Goal: Task Accomplishment & Management: Manage account settings

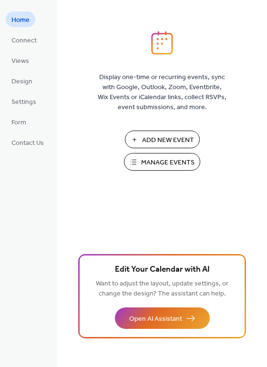
click at [154, 164] on span "Manage Events" at bounding box center [167, 163] width 53 height 10
click at [150, 158] on span "Manage Events" at bounding box center [167, 163] width 53 height 10
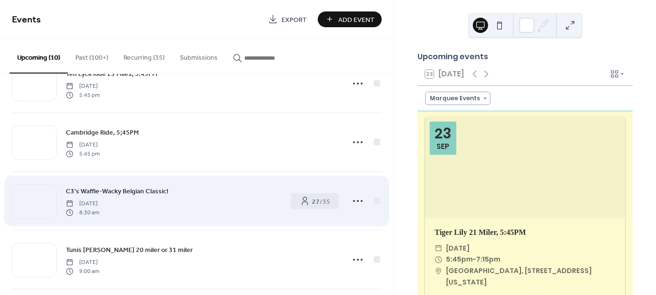
scroll to position [95, 0]
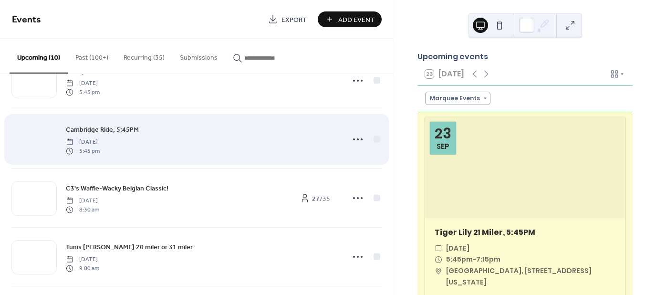
click at [41, 136] on div at bounding box center [34, 139] width 44 height 33
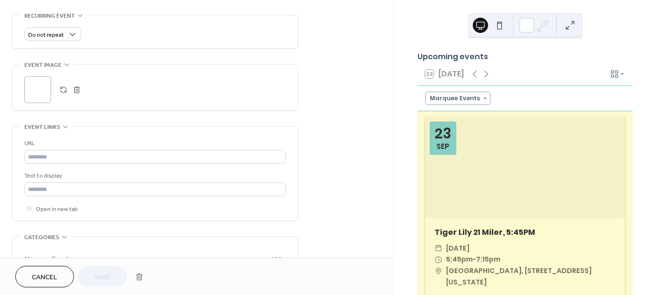
scroll to position [430, 0]
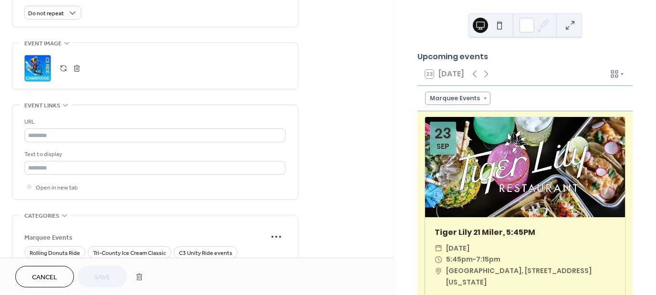
click at [39, 67] on div ";" at bounding box center [37, 68] width 27 height 27
click at [39, 67] on circle at bounding box center [37, 68] width 15 height 15
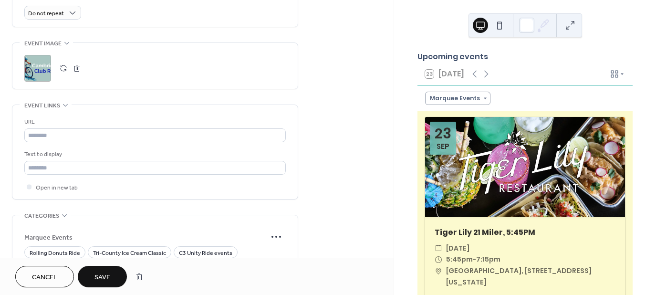
click at [108, 273] on span "Save" at bounding box center [102, 278] width 16 height 10
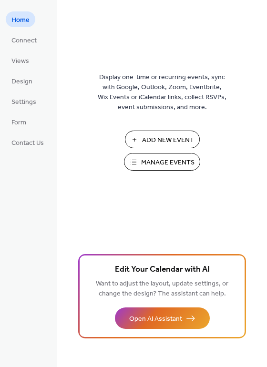
click at [158, 164] on span "Manage Events" at bounding box center [167, 163] width 53 height 10
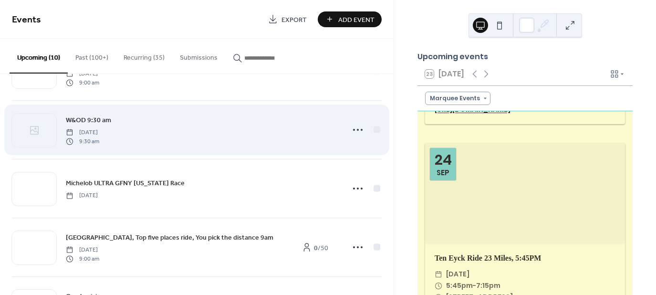
scroll to position [286, 0]
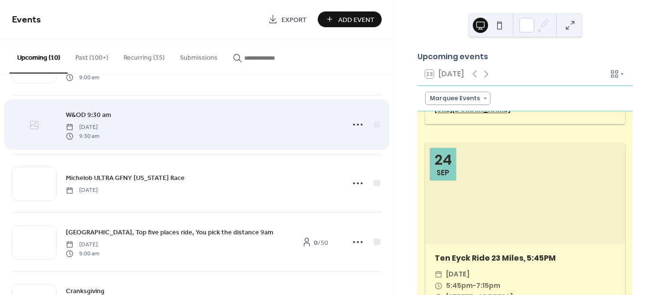
click at [39, 128] on icon at bounding box center [34, 124] width 11 height 11
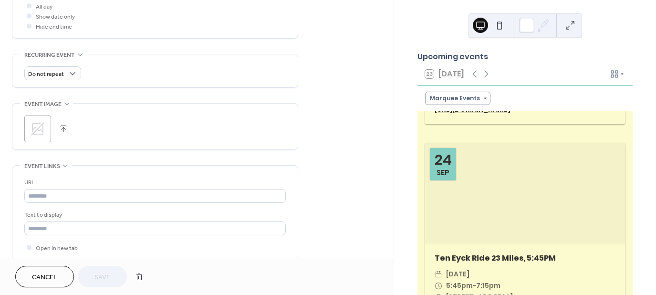
scroll to position [382, 0]
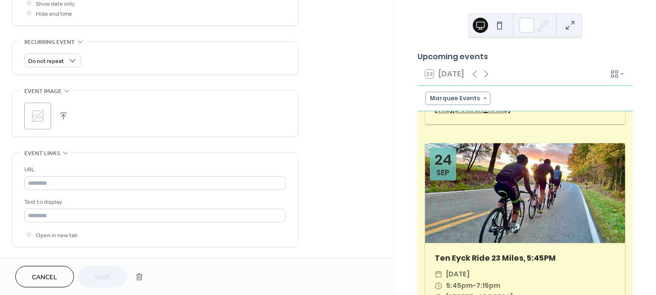
click at [39, 112] on icon at bounding box center [37, 115] width 15 height 15
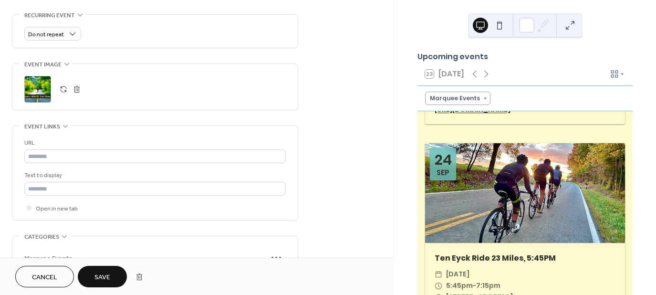
scroll to position [430, 0]
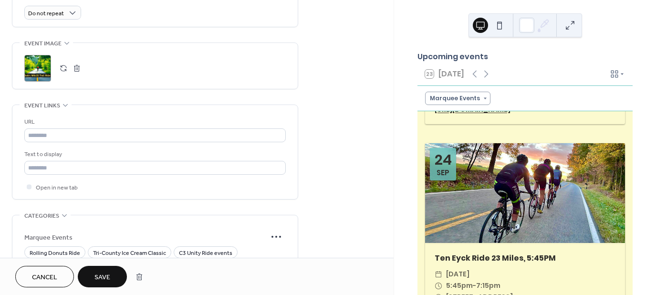
click at [109, 274] on span "Save" at bounding box center [102, 278] width 16 height 10
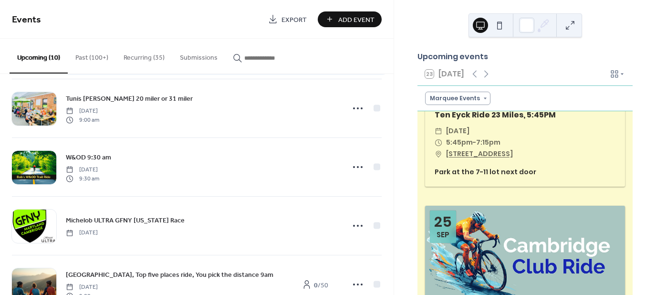
scroll to position [191, 0]
